Goal: Task Accomplishment & Management: Complete application form

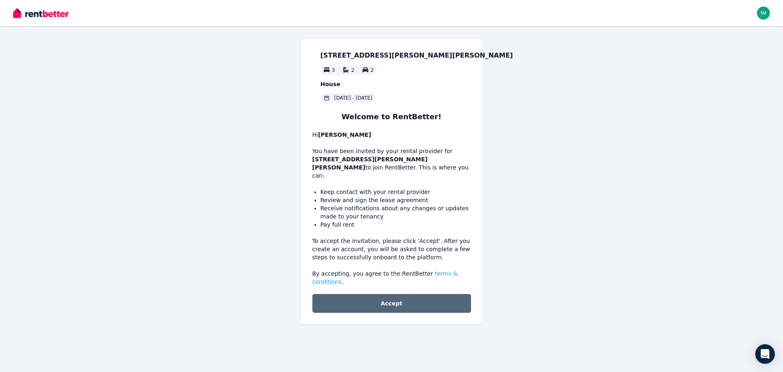
click at [395, 294] on button "Accept" at bounding box center [391, 303] width 159 height 19
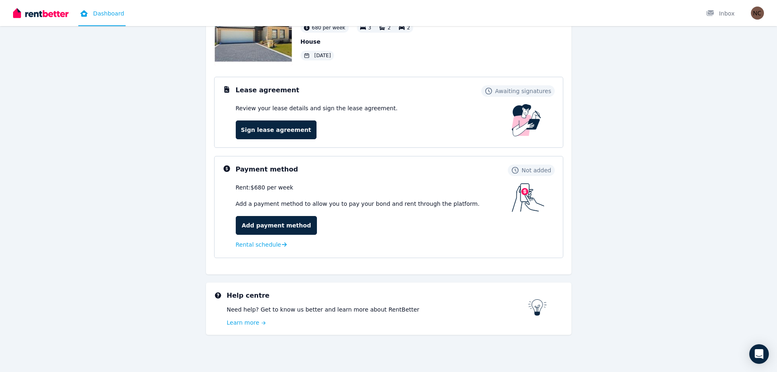
scroll to position [72, 0]
click at [258, 223] on link "Add payment method" at bounding box center [277, 224] width 82 height 19
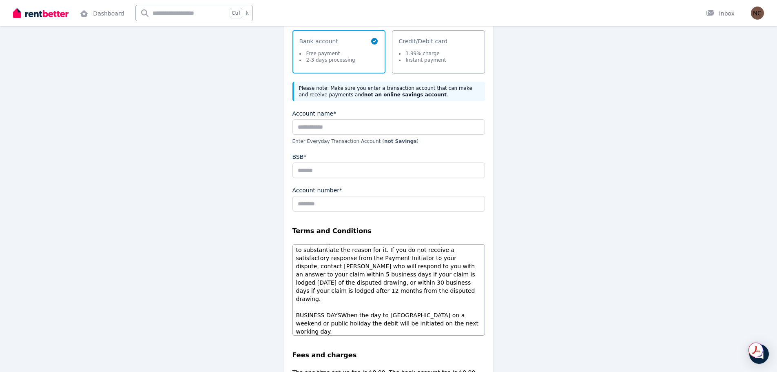
scroll to position [343, 0]
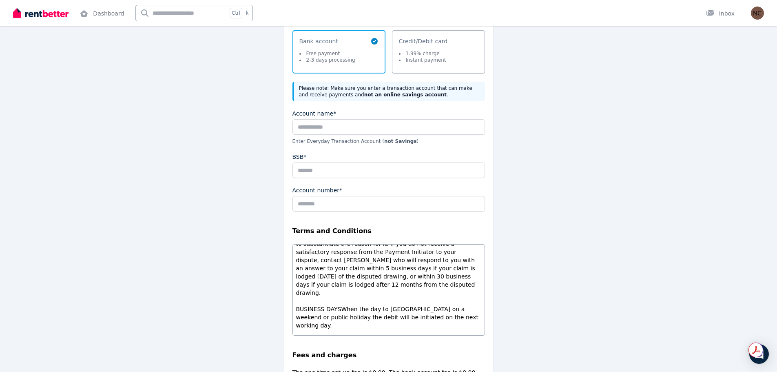
click at [485, 332] on div "Payment method Select a payment method Bank account Free payment 2-3 days proce…" at bounding box center [388, 228] width 209 height 448
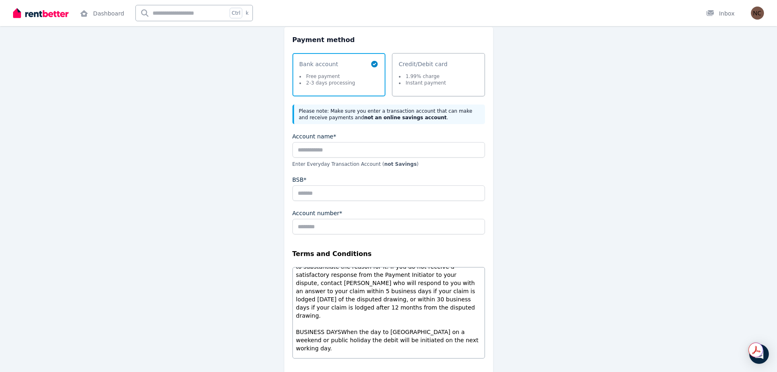
scroll to position [82, 0]
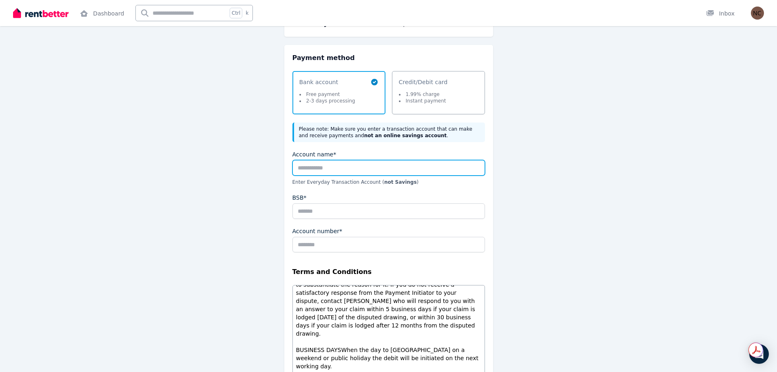
click at [324, 171] on input "Account name*" at bounding box center [388, 167] width 192 height 15
type input "**********"
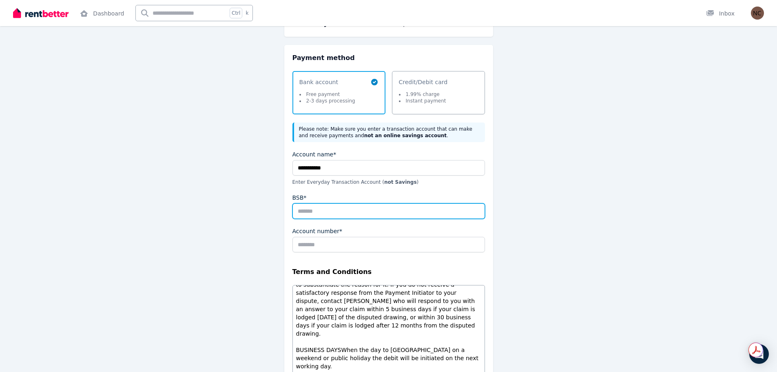
click at [333, 205] on input "BSB*" at bounding box center [388, 210] width 192 height 15
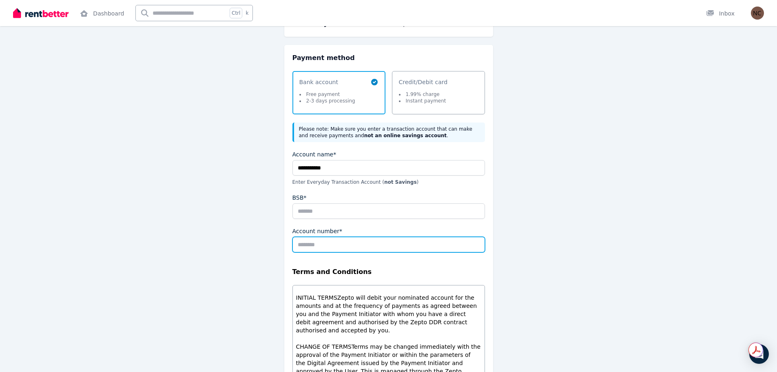
click at [303, 248] on input "Account number*" at bounding box center [388, 244] width 192 height 15
type input "*********"
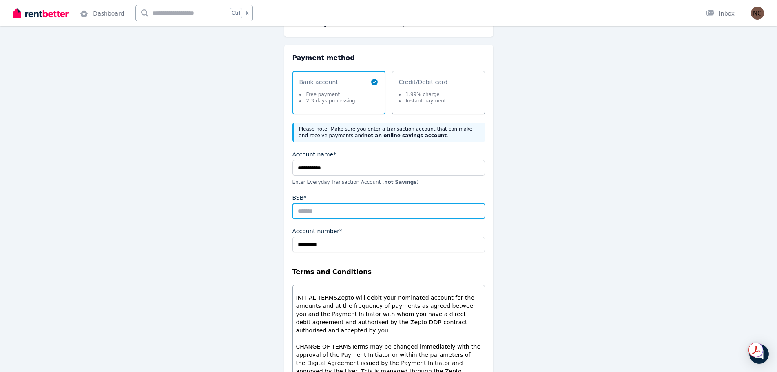
click at [321, 209] on input "BSB*" at bounding box center [388, 210] width 192 height 15
click at [299, 211] on input "BSB*" at bounding box center [388, 210] width 192 height 15
type input "******"
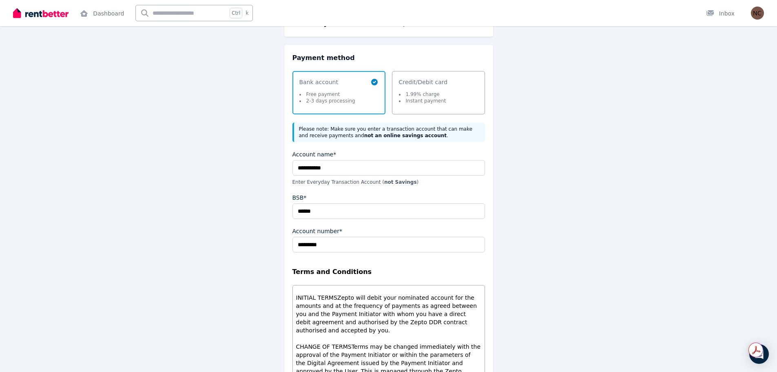
click at [567, 254] on div "**********" at bounding box center [388, 247] width 365 height 535
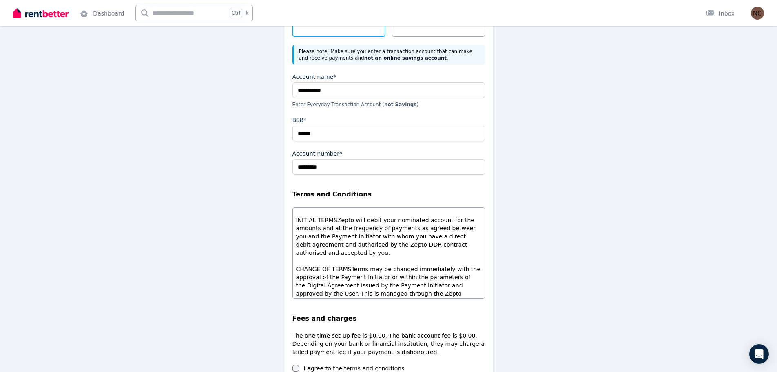
scroll to position [240, 0]
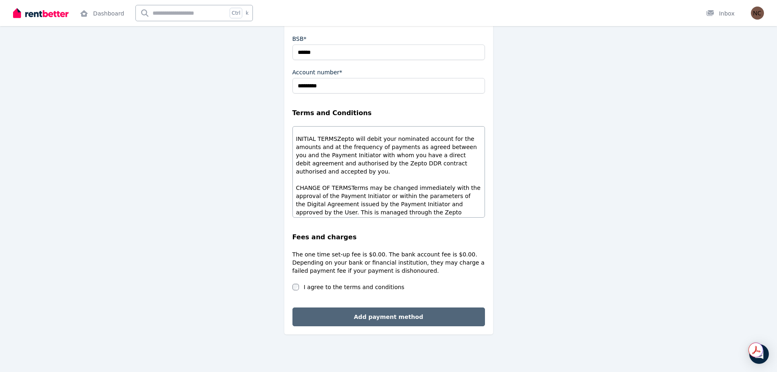
click at [373, 320] on button "Add payment method" at bounding box center [388, 316] width 192 height 19
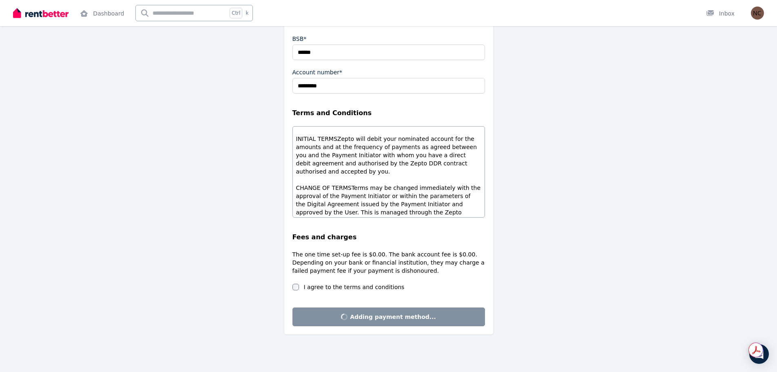
scroll to position [0, 0]
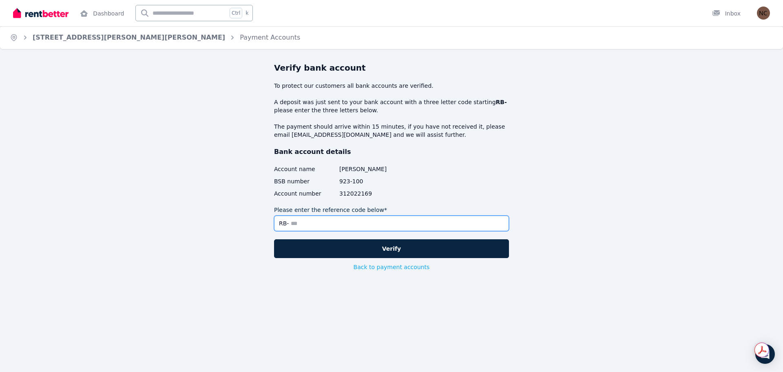
click at [306, 223] on input "Please enter the reference code below*" at bounding box center [391, 222] width 235 height 15
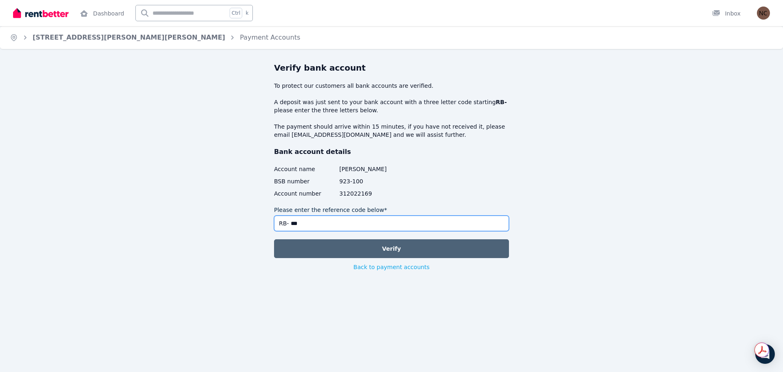
type input "***"
click at [396, 250] on button "Verify" at bounding box center [391, 248] width 235 height 19
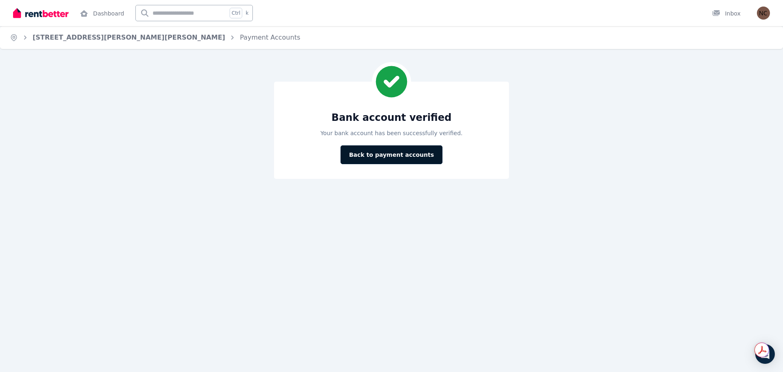
click at [380, 156] on button "Back to payment accounts" at bounding box center [392, 154] width 102 height 19
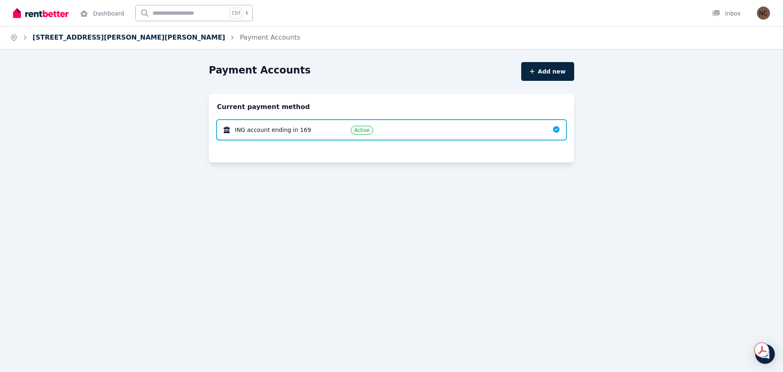
click at [85, 38] on link "[STREET_ADDRESS][PERSON_NAME][PERSON_NAME]" at bounding box center [129, 37] width 192 height 8
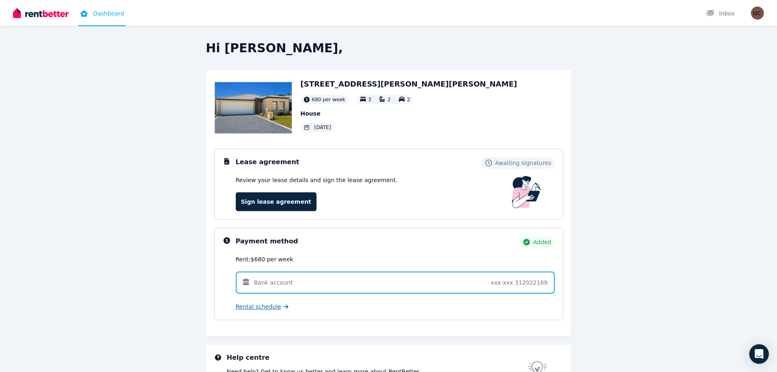
click at [263, 307] on span "Rental schedule" at bounding box center [259, 306] width 46 height 8
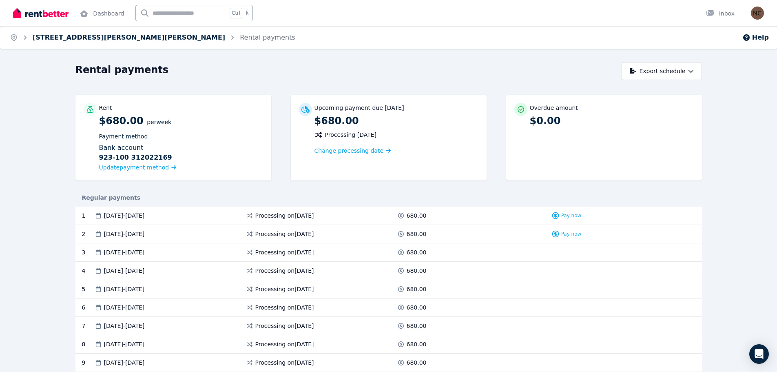
click at [61, 37] on link "[STREET_ADDRESS][PERSON_NAME][PERSON_NAME]" at bounding box center [129, 37] width 192 height 8
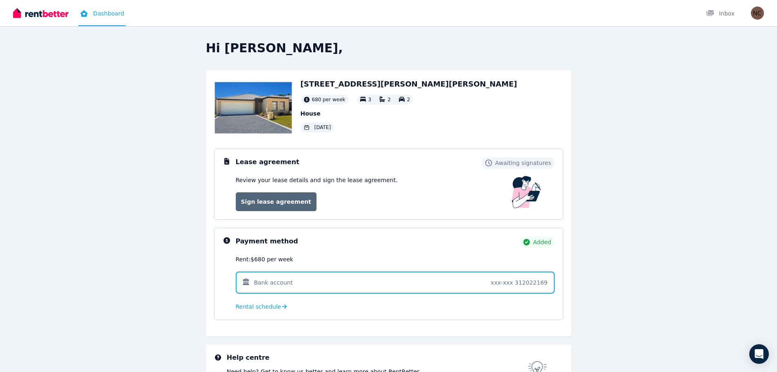
click at [265, 199] on link "Sign lease agreement" at bounding box center [276, 201] width 81 height 19
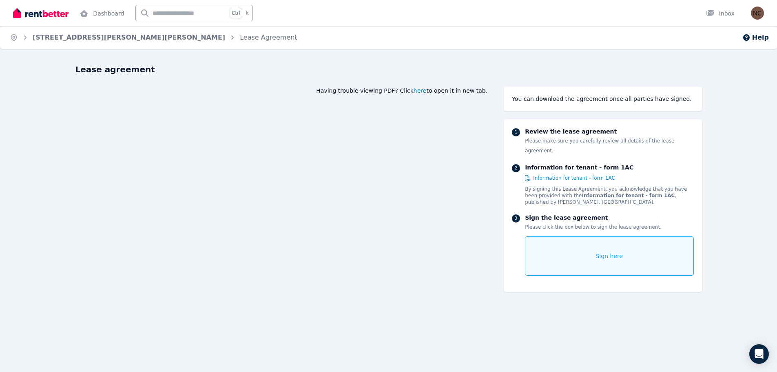
click at [426, 90] on span "here" at bounding box center [420, 90] width 13 height 8
